Goal: Transaction & Acquisition: Download file/media

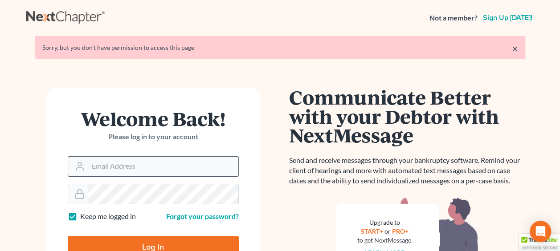
click at [110, 171] on input "Email Address" at bounding box center [163, 167] width 150 height 20
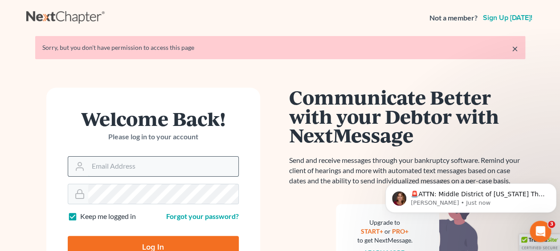
type input "[EMAIL_ADDRESS][DOMAIN_NAME]"
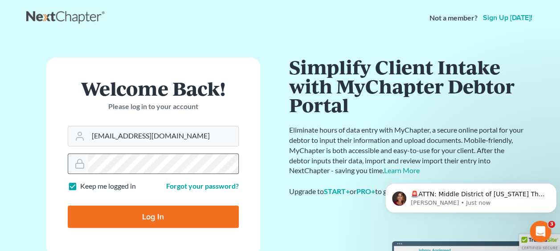
click at [110, 188] on label "Keep me logged in" at bounding box center [108, 186] width 56 height 10
click at [90, 187] on input "Keep me logged in" at bounding box center [87, 184] width 6 height 6
checkbox input "false"
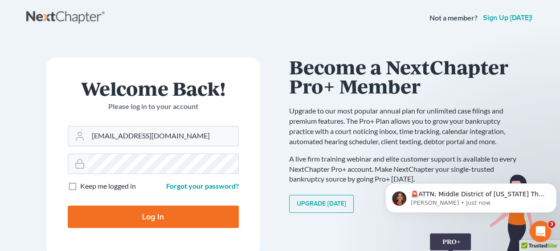
click at [134, 220] on input "Log In" at bounding box center [153, 217] width 171 height 22
type input "Thinking..."
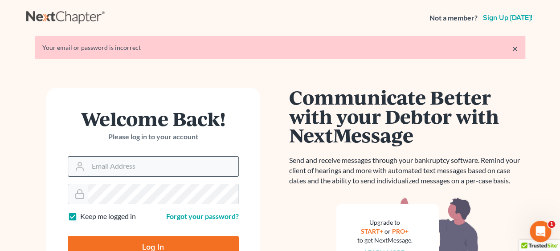
click at [133, 169] on input "Email Address" at bounding box center [163, 167] width 150 height 20
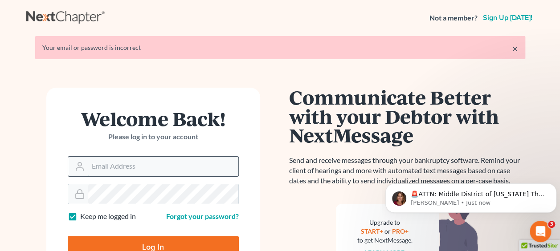
type input "[EMAIL_ADDRESS][DOMAIN_NAME]"
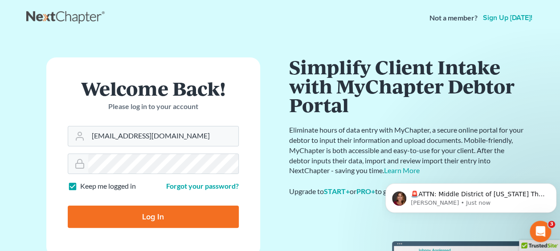
click at [114, 192] on form "Welcome Back! Please log in to your account Email Address esnyder@wilkauslander…" at bounding box center [153, 156] width 214 height 199
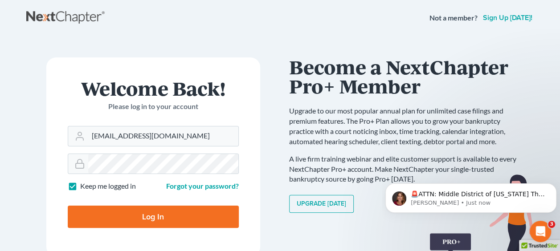
click at [180, 220] on input "Log In" at bounding box center [153, 217] width 171 height 22
type input "Thinking..."
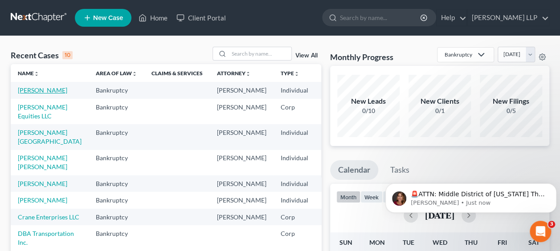
click at [32, 94] on link "[PERSON_NAME]" at bounding box center [42, 90] width 49 height 8
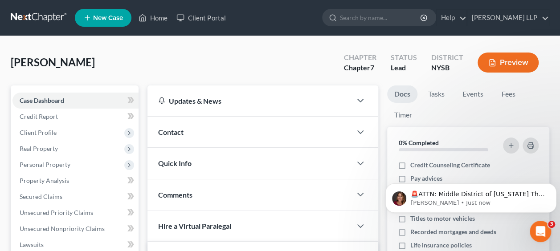
click at [507, 62] on button "Preview" at bounding box center [507, 63] width 61 height 20
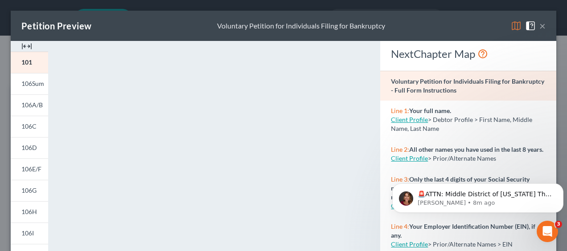
click at [539, 27] on div "Petition Preview Voluntary Petition for Individuals Filing for Bankruptcy ×" at bounding box center [283, 26] width 545 height 30
click at [539, 26] on button "×" at bounding box center [542, 25] width 6 height 11
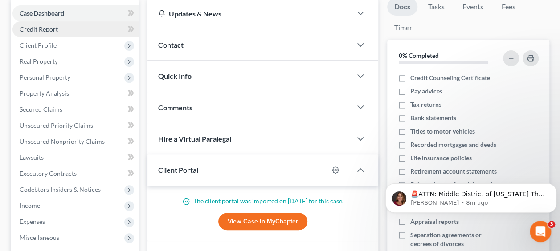
scroll to position [89, 0]
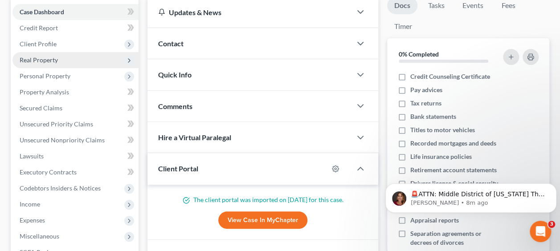
click at [53, 56] on span "Real Property" at bounding box center [39, 60] width 38 height 8
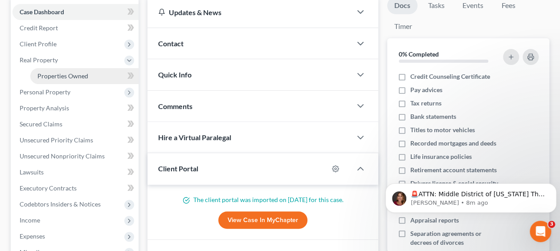
click at [56, 76] on span "Properties Owned" at bounding box center [62, 76] width 51 height 8
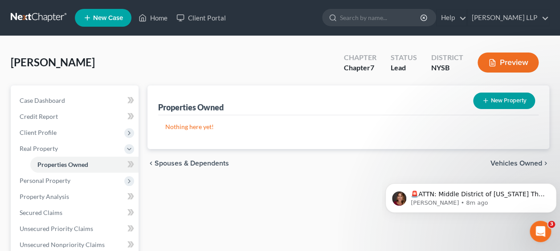
click at [494, 102] on button "New Property" at bounding box center [504, 101] width 62 height 16
select select "35"
select select "30"
select select "0"
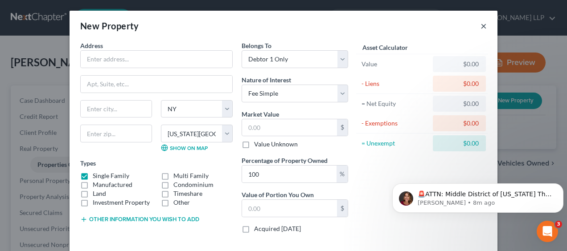
click at [480, 27] on button "×" at bounding box center [483, 25] width 6 height 11
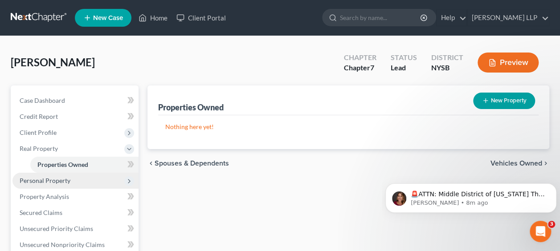
click at [60, 178] on span "Personal Property" at bounding box center [45, 181] width 51 height 8
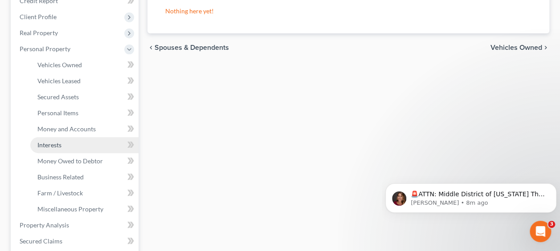
scroll to position [116, 0]
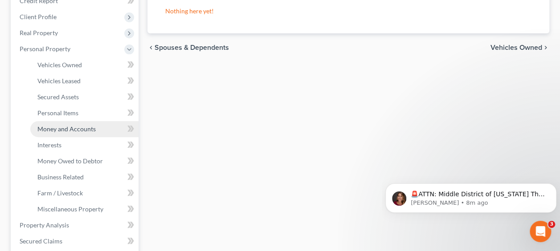
click at [72, 131] on span "Money and Accounts" at bounding box center [66, 129] width 58 height 8
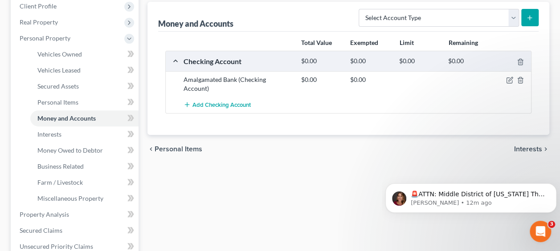
scroll to position [127, 0]
click at [509, 79] on icon "button" at bounding box center [509, 79] width 7 height 7
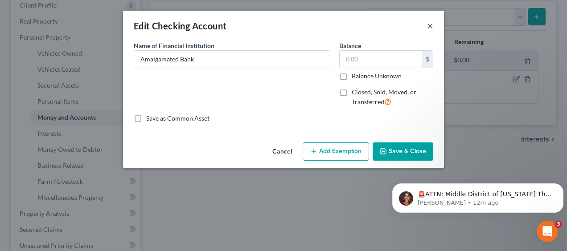
click at [431, 23] on button "×" at bounding box center [430, 25] width 6 height 11
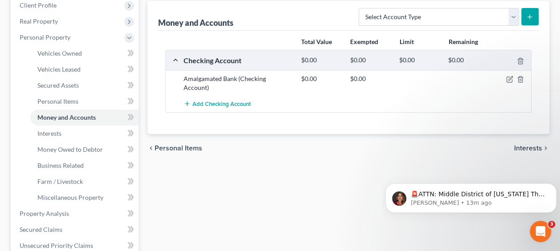
scroll to position [0, 0]
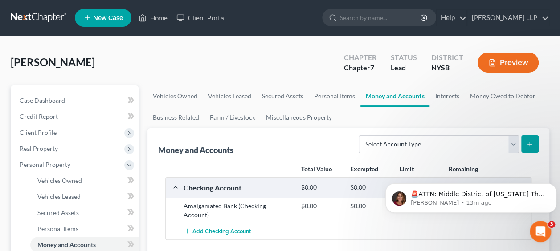
click at [502, 64] on button "Preview" at bounding box center [507, 63] width 61 height 20
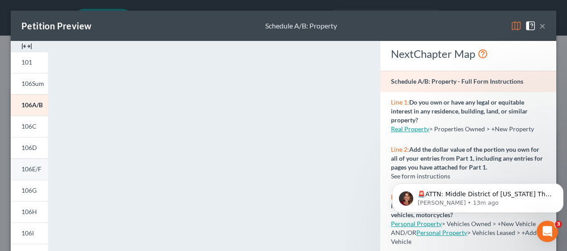
click at [37, 168] on span "106E/F" at bounding box center [31, 169] width 20 height 8
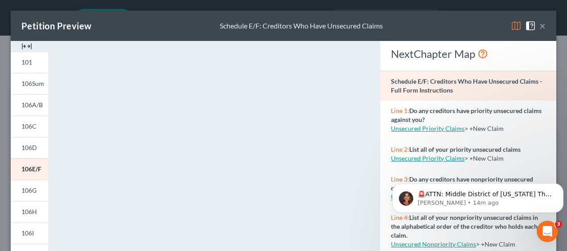
click at [539, 29] on button "×" at bounding box center [542, 25] width 6 height 11
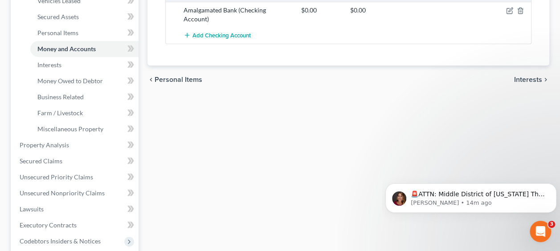
scroll to position [381, 0]
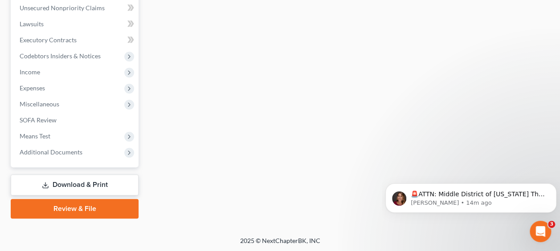
click at [69, 187] on link "Download & Print" at bounding box center [75, 185] width 128 height 21
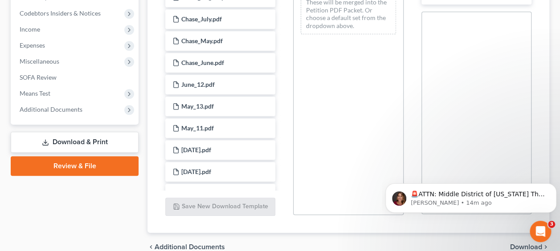
scroll to position [105, 0]
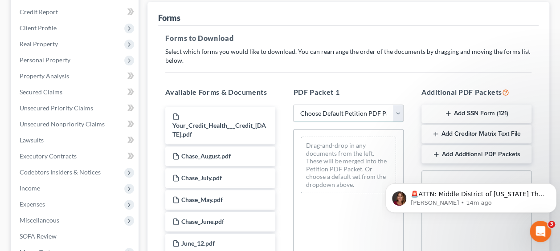
click at [347, 118] on select "Choose Default Petition PDF Packet Complete Bankruptcy Petition (all forms and …" at bounding box center [348, 114] width 110 height 18
select select "0"
click at [293, 105] on select "Choose Default Petition PDF Packet Complete Bankruptcy Petition (all forms and …" at bounding box center [348, 114] width 110 height 18
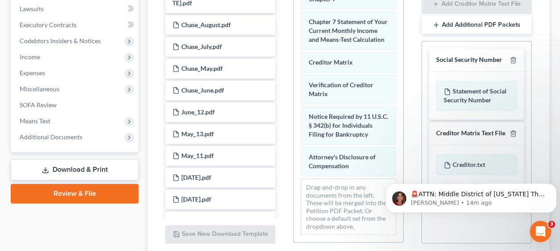
scroll to position [307, 0]
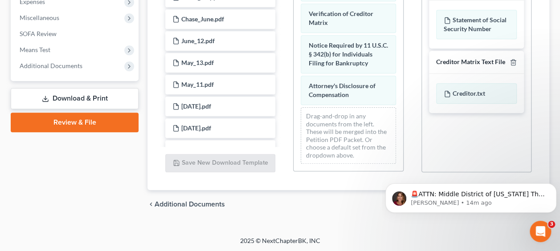
click at [378, 206] on div "chevron_left Additional Documents Download chevron_right" at bounding box center [348, 204] width 402 height 29
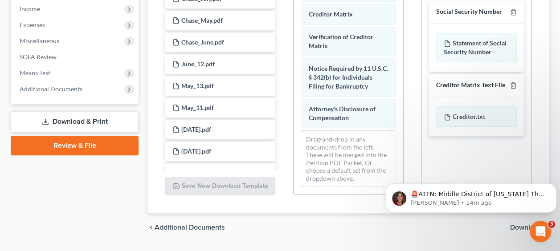
scroll to position [285, 0]
click at [515, 226] on html "🚨ATTN: Middle District of [US_STATE] The court has added a new Credit Counselin…" at bounding box center [471, 196] width 178 height 62
click at [514, 226] on html "🚨ATTN: Middle District of [US_STATE] The court has added a new Credit Counselin…" at bounding box center [471, 196] width 178 height 62
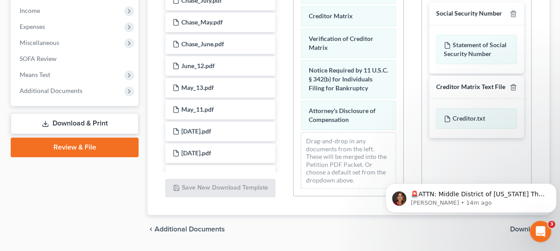
scroll to position [281, 0]
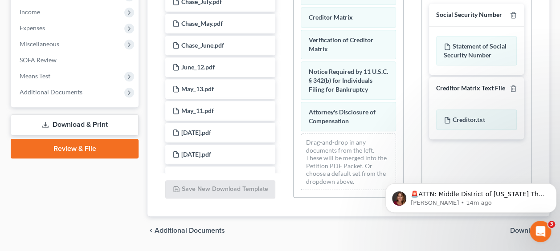
click at [518, 227] on span "Download" at bounding box center [526, 230] width 32 height 7
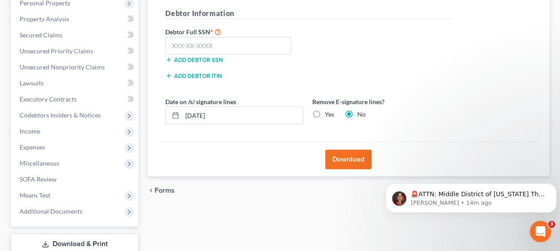
scroll to position [160, 0]
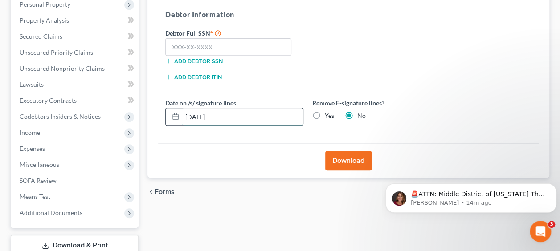
click at [246, 110] on input "[DATE]" at bounding box center [242, 116] width 121 height 17
click at [345, 162] on button "Download" at bounding box center [348, 161] width 46 height 20
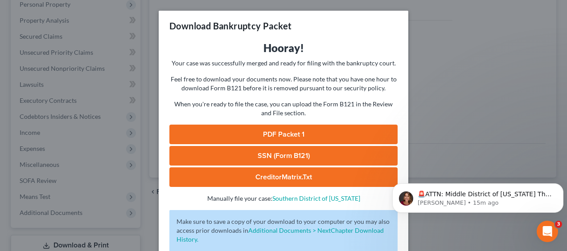
click at [314, 133] on link "PDF Packet 1" at bounding box center [283, 135] width 228 height 20
click at [452, 81] on div "Download Bankruptcy Packet Hooray! Your case was successfully merged and ready …" at bounding box center [283, 125] width 567 height 251
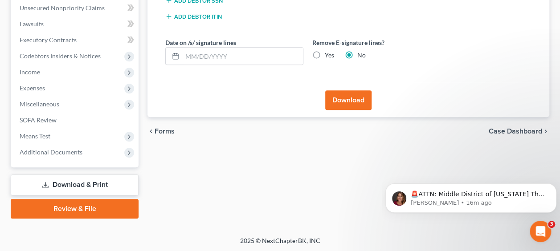
scroll to position [0, 0]
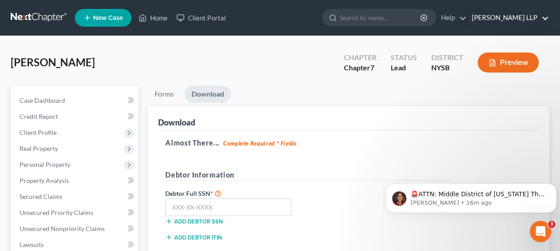
click at [544, 17] on link "[PERSON_NAME] LLP" at bounding box center [508, 18] width 82 height 16
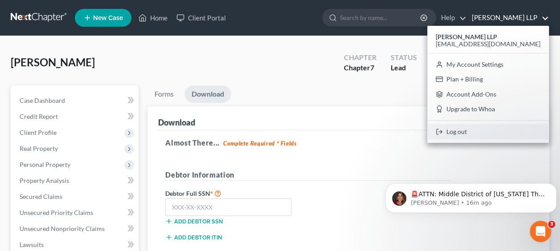
click at [485, 129] on link "Log out" at bounding box center [488, 131] width 122 height 15
